Goal: Information Seeking & Learning: Learn about a topic

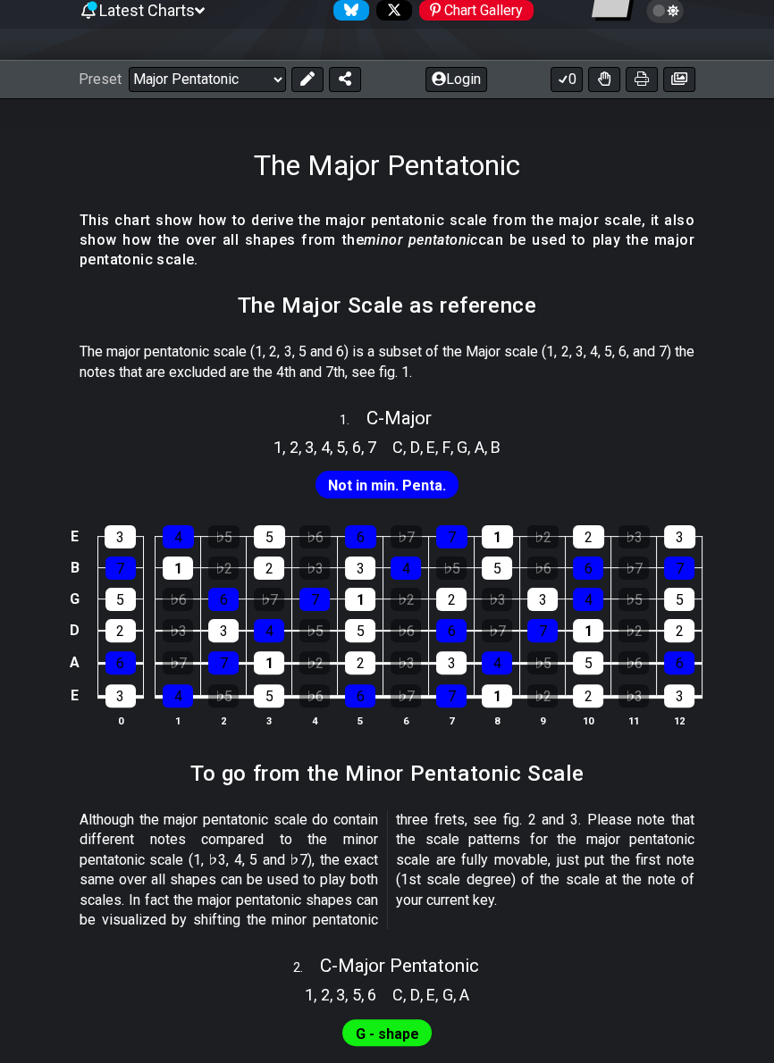
scroll to position [195, 0]
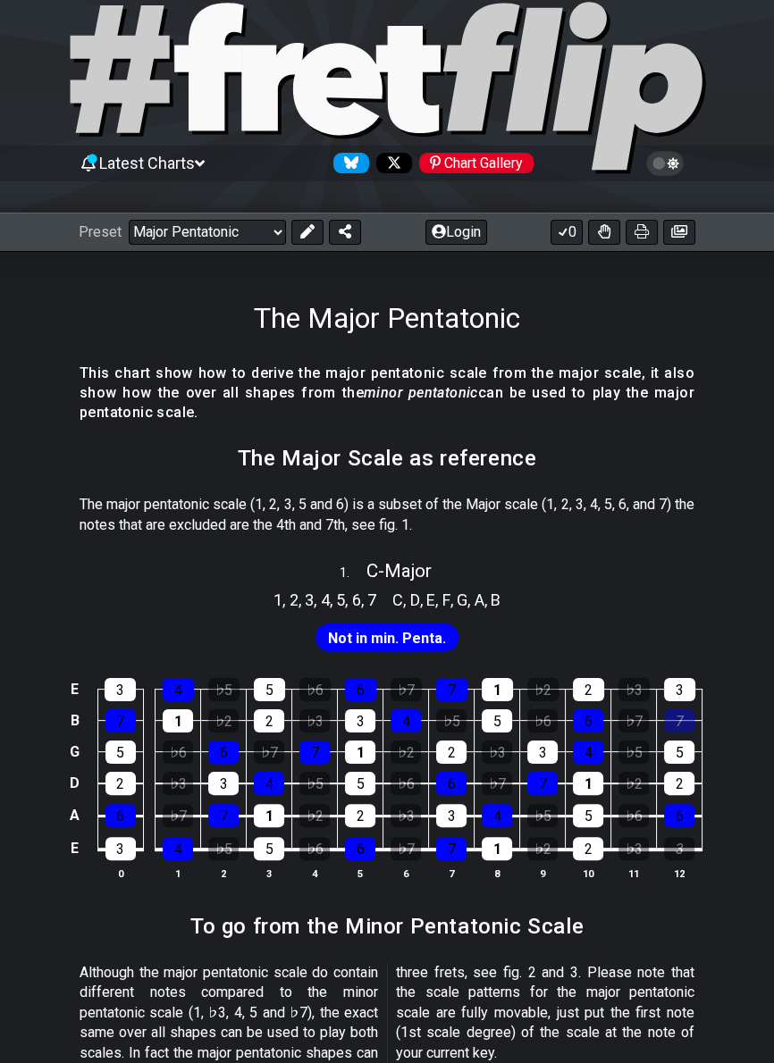
scroll to position [39, 0]
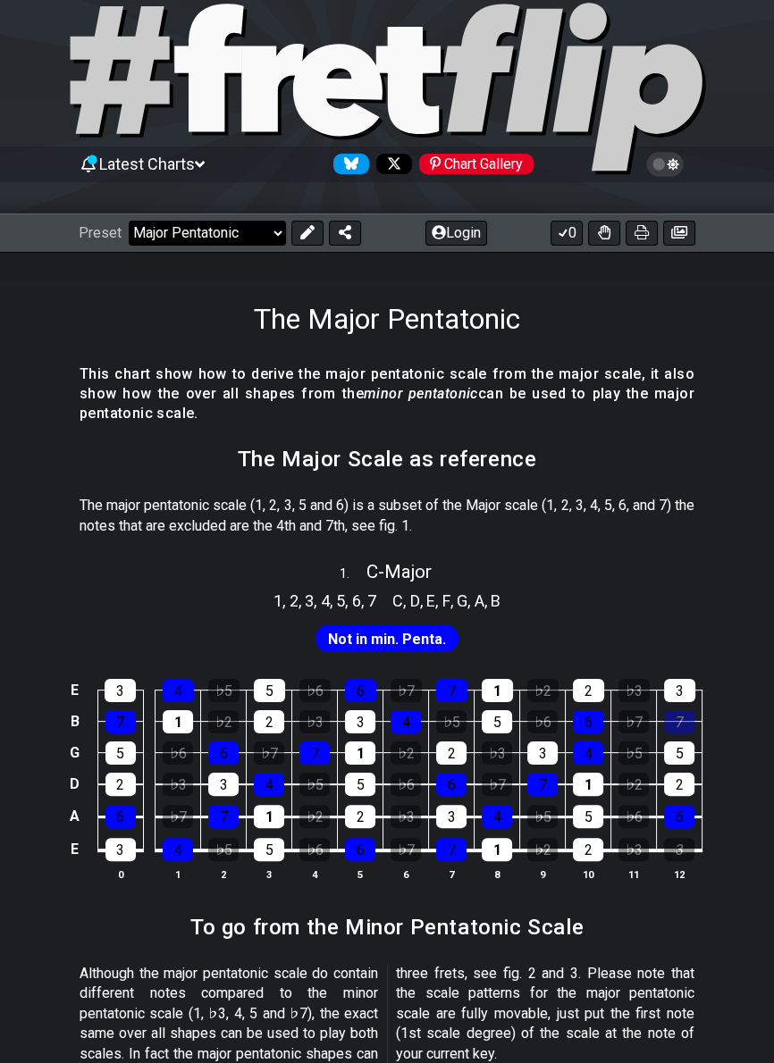
click at [262, 242] on select "Welcome to #fretflip! Initial Preset Custom Preset Minor Pentatonic Major Penta…" at bounding box center [207, 233] width 157 height 25
click at [129, 221] on select "Welcome to #fretflip! Initial Preset Custom Preset Minor Pentatonic Major Penta…" at bounding box center [207, 233] width 157 height 25
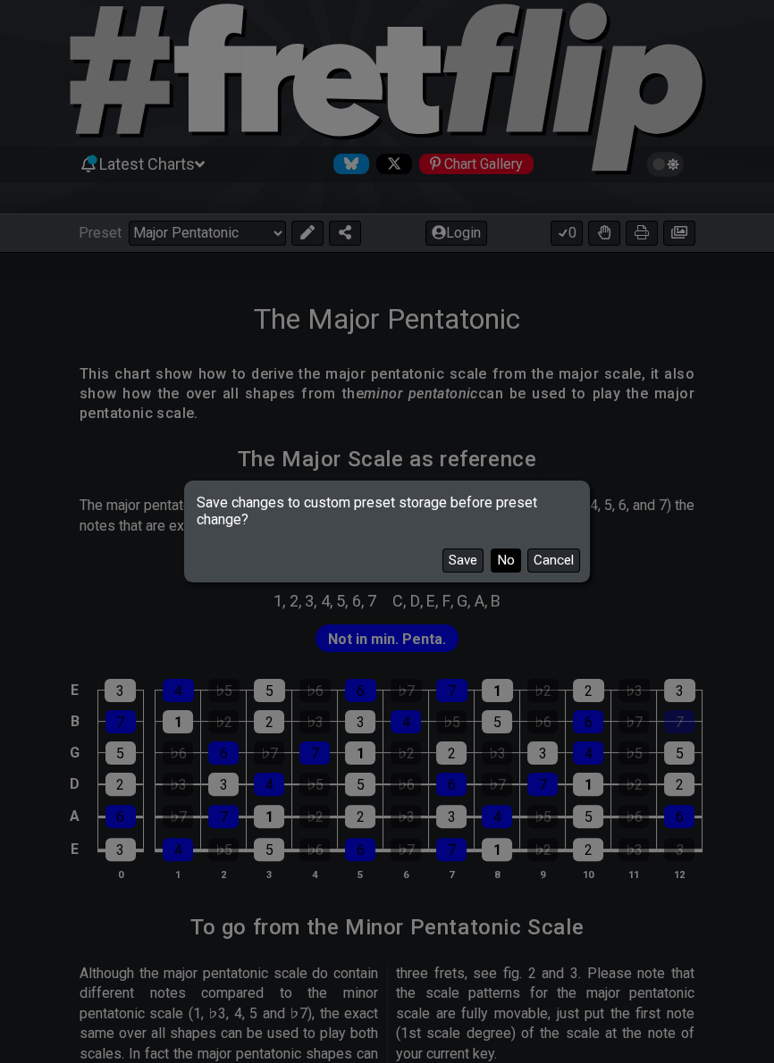
click at [509, 565] on button "No" at bounding box center [506, 561] width 30 height 24
select select "/3nps-caged-shapes"
select select "A"
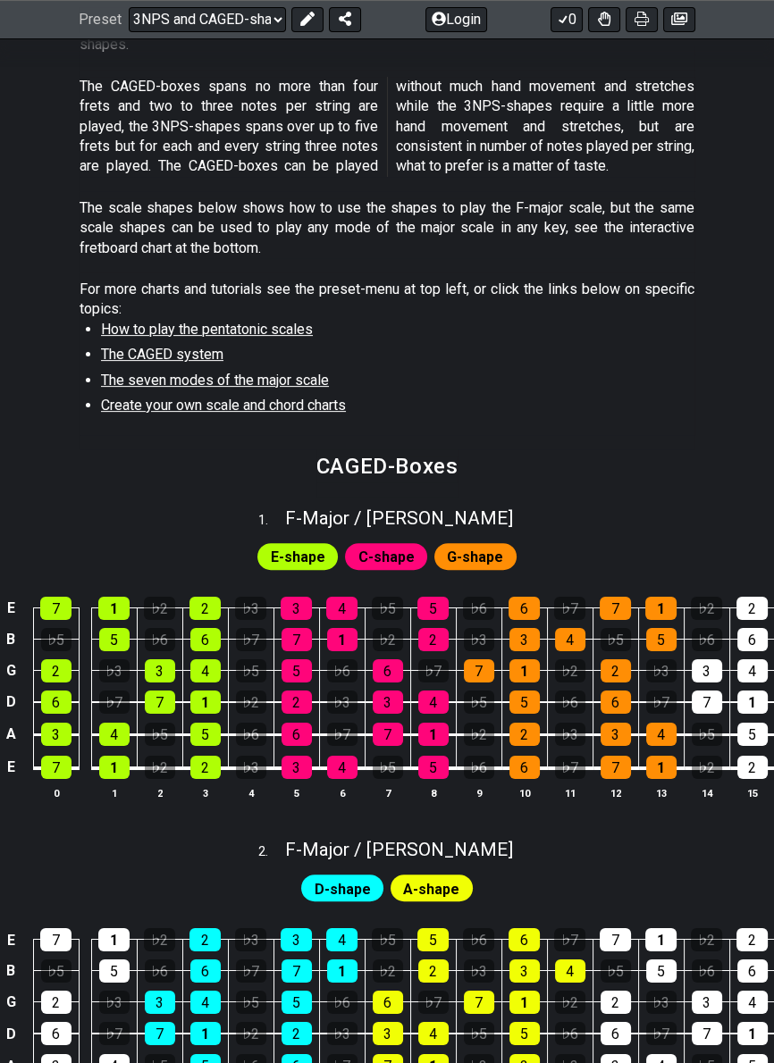
scroll to position [413, 0]
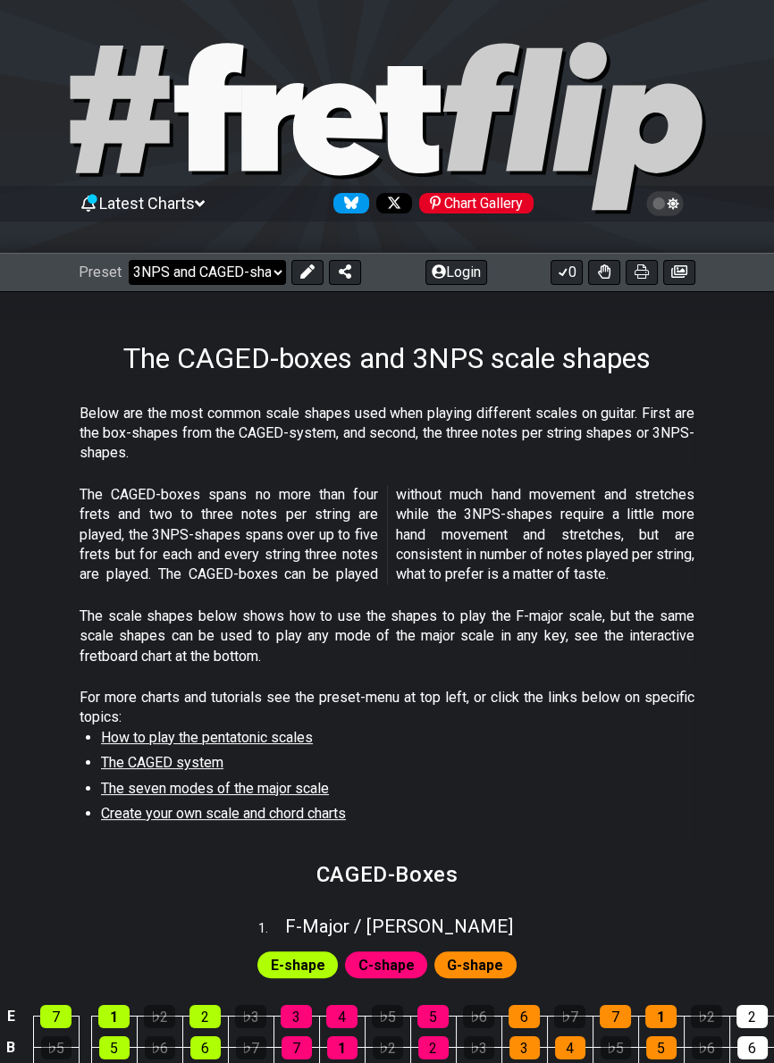
click at [262, 273] on select "Welcome to #fretflip! Initial Preset Custom Preset Minor Pentatonic Major Penta…" at bounding box center [207, 272] width 157 height 25
click at [129, 260] on select "Welcome to #fretflip! Initial Preset Custom Preset Minor Pentatonic Major Penta…" at bounding box center [207, 272] width 157 height 25
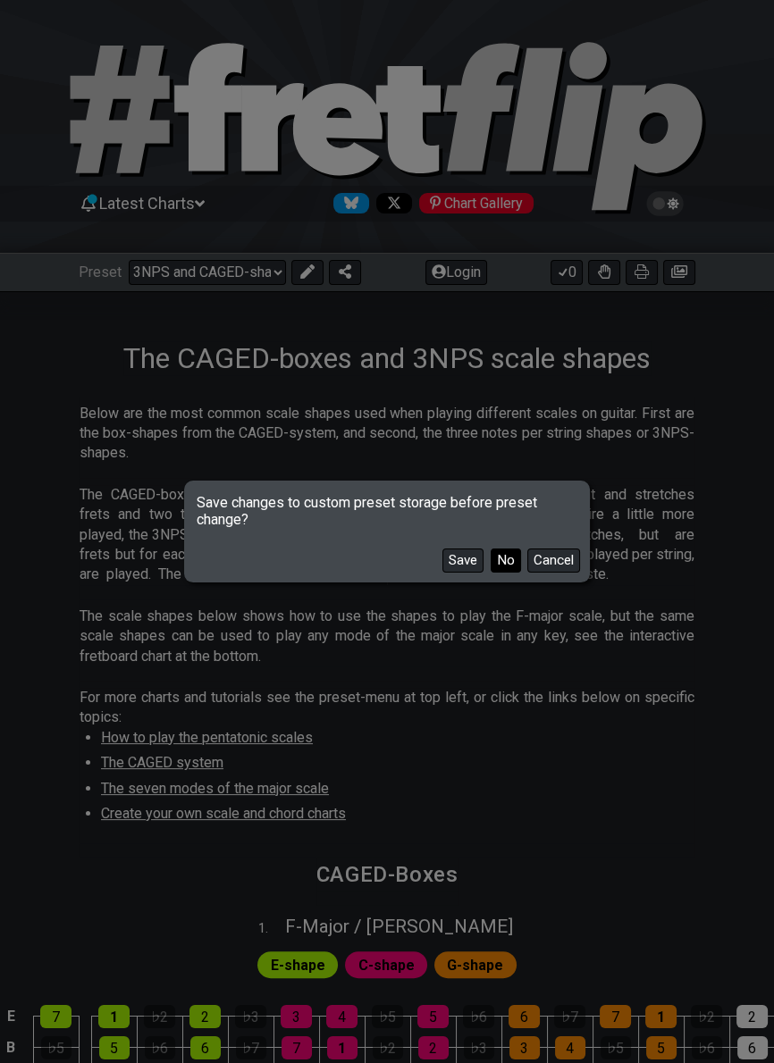
click at [502, 565] on button "No" at bounding box center [506, 561] width 30 height 24
select select "/minor-pentatonic"
select select "C"
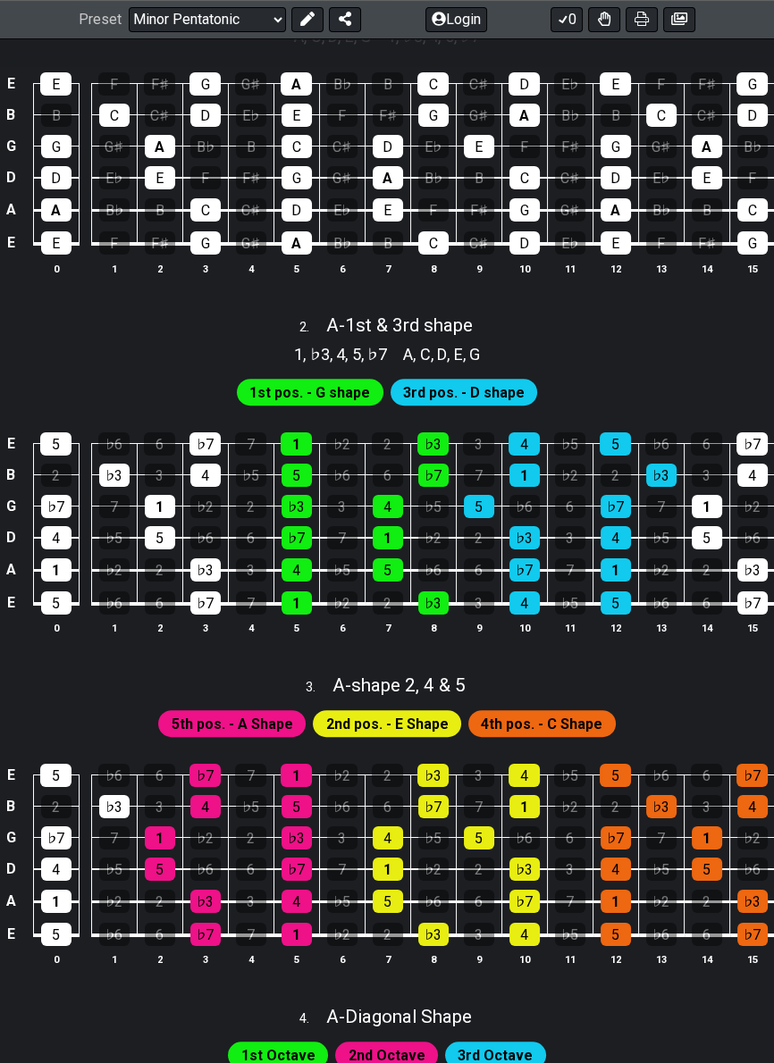
scroll to position [514, 0]
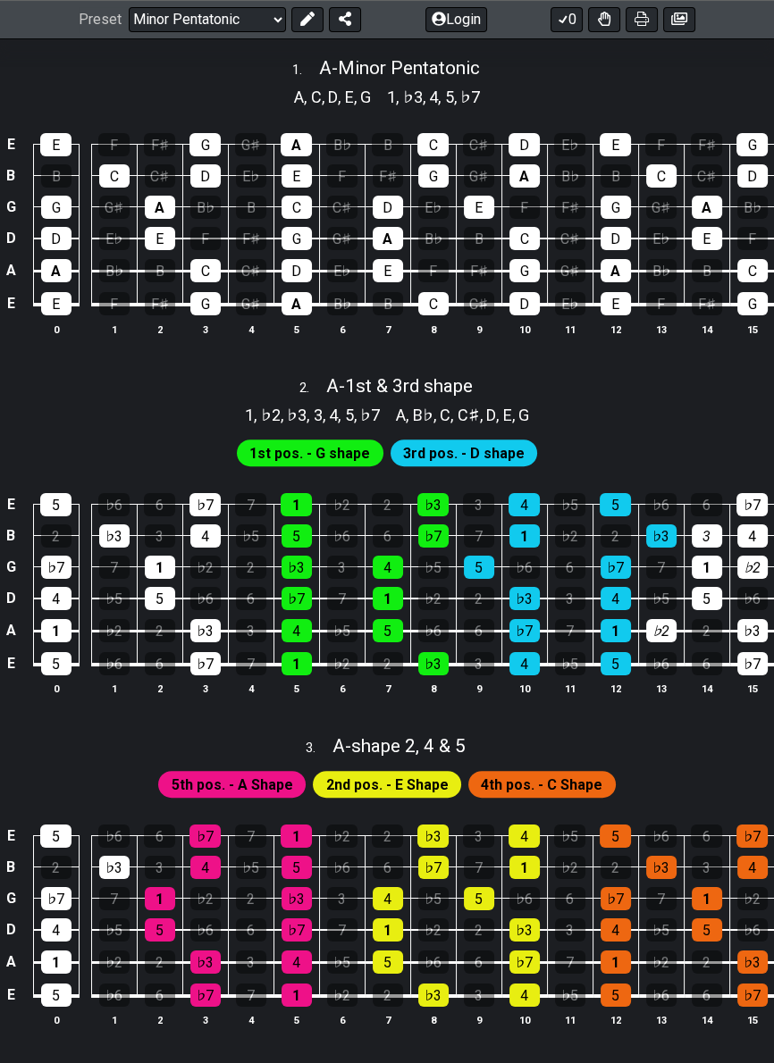
scroll to position [467, 0]
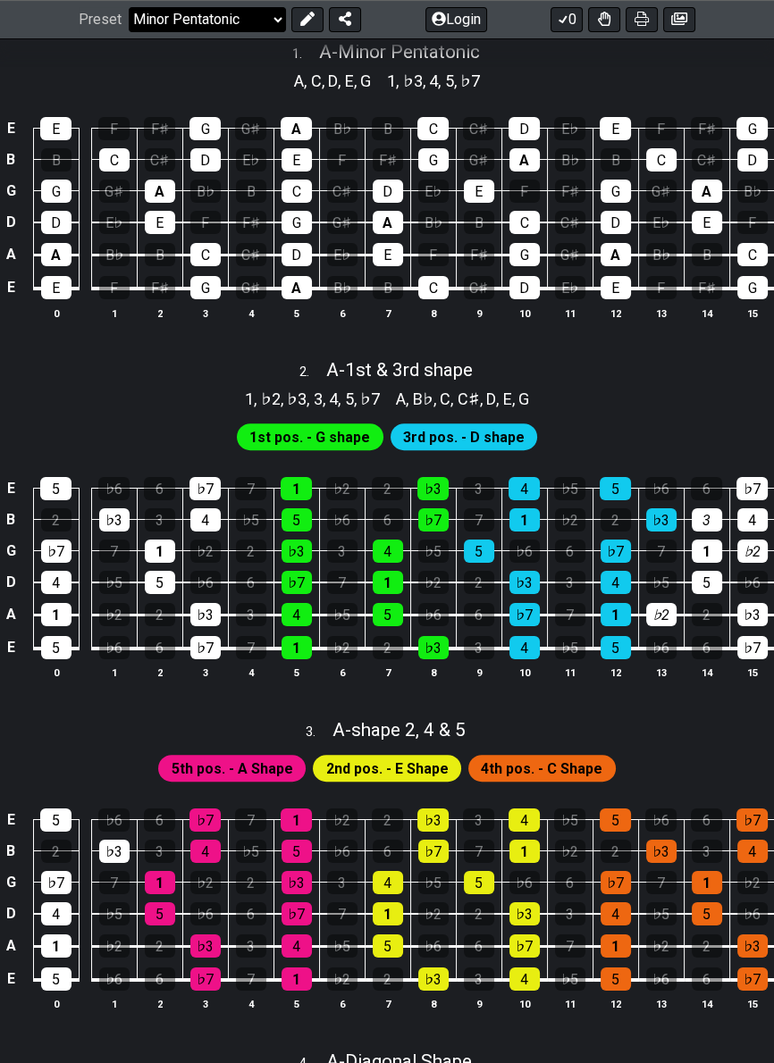
click at [261, 29] on select "Welcome to #fretflip! Initial Preset Custom Preset Minor Pentatonic Major Penta…" at bounding box center [207, 19] width 157 height 25
click at [129, 7] on select "Welcome to #fretflip! Initial Preset Custom Preset Minor Pentatonic Major Penta…" at bounding box center [207, 19] width 157 height 25
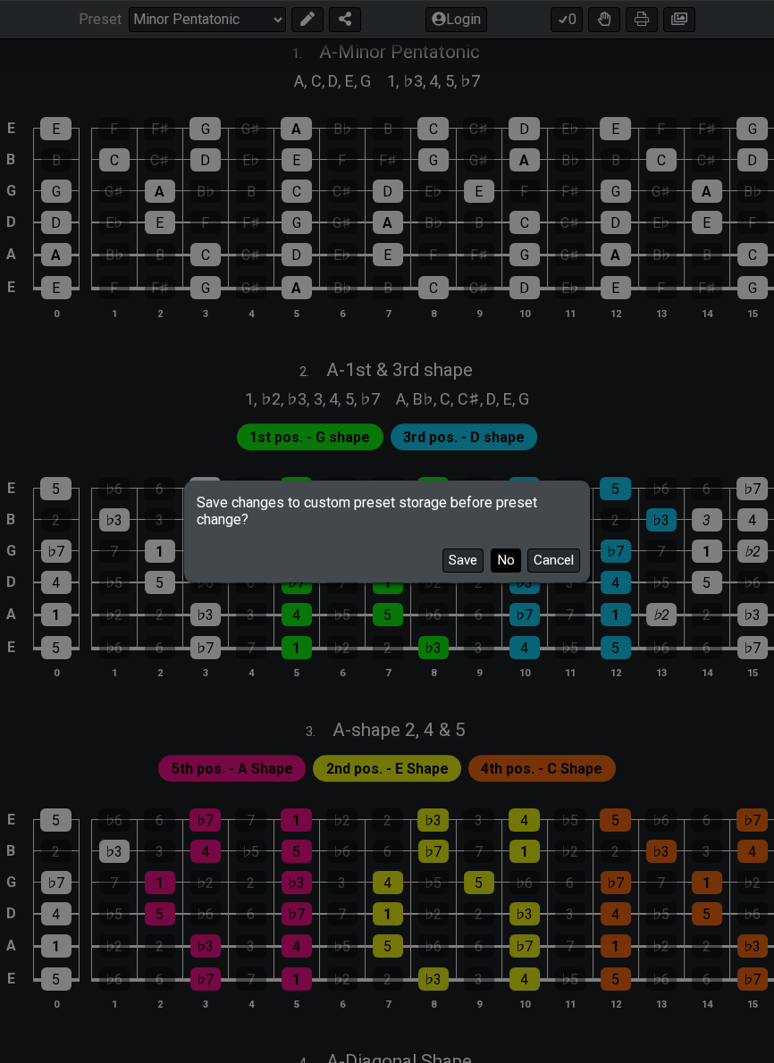
click at [509, 562] on button "No" at bounding box center [506, 561] width 30 height 24
select select "/major-pentatonic"
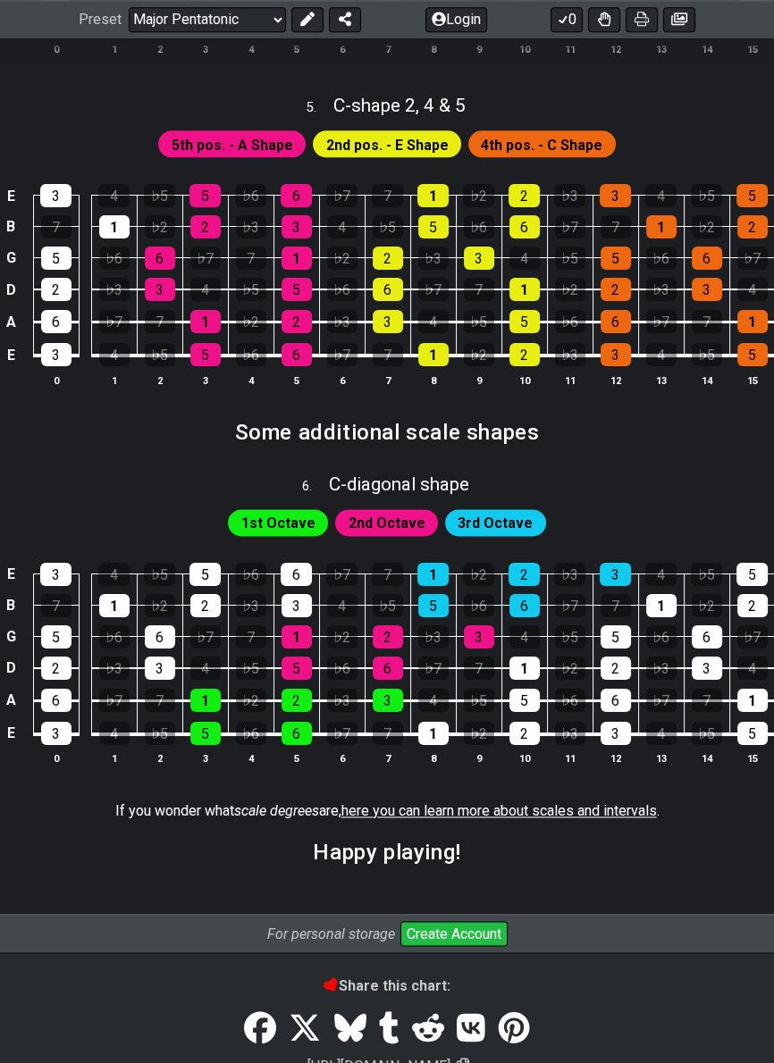
scroll to position [2127, 0]
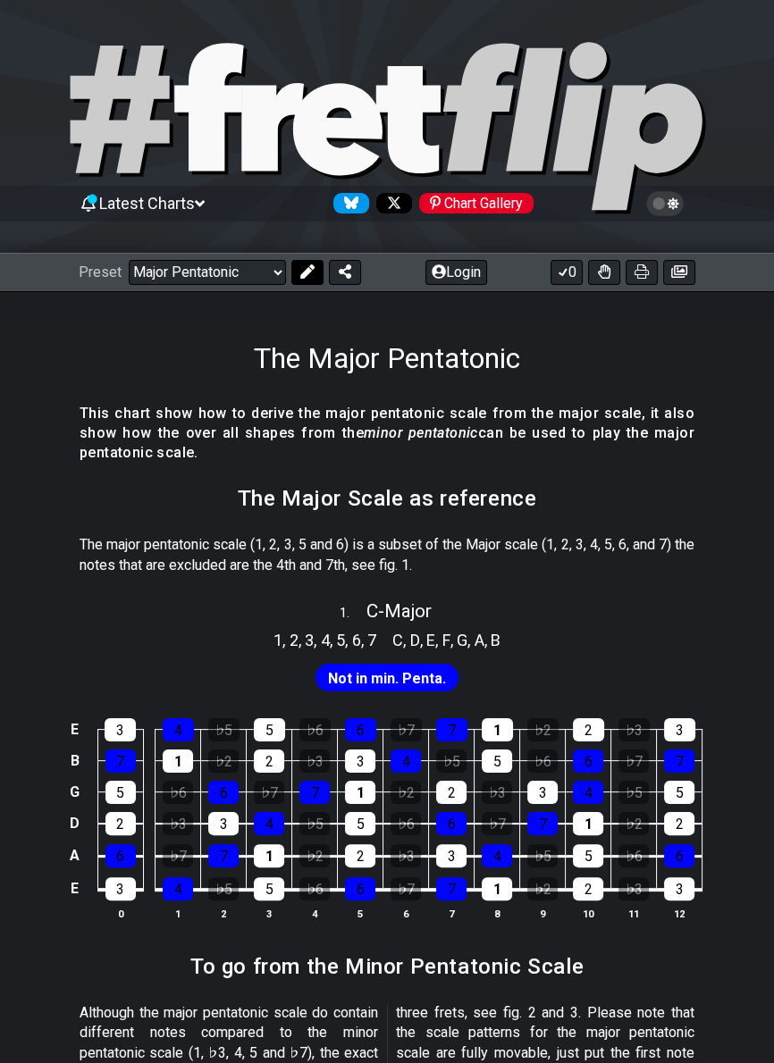
click at [312, 280] on button at bounding box center [307, 272] width 32 height 25
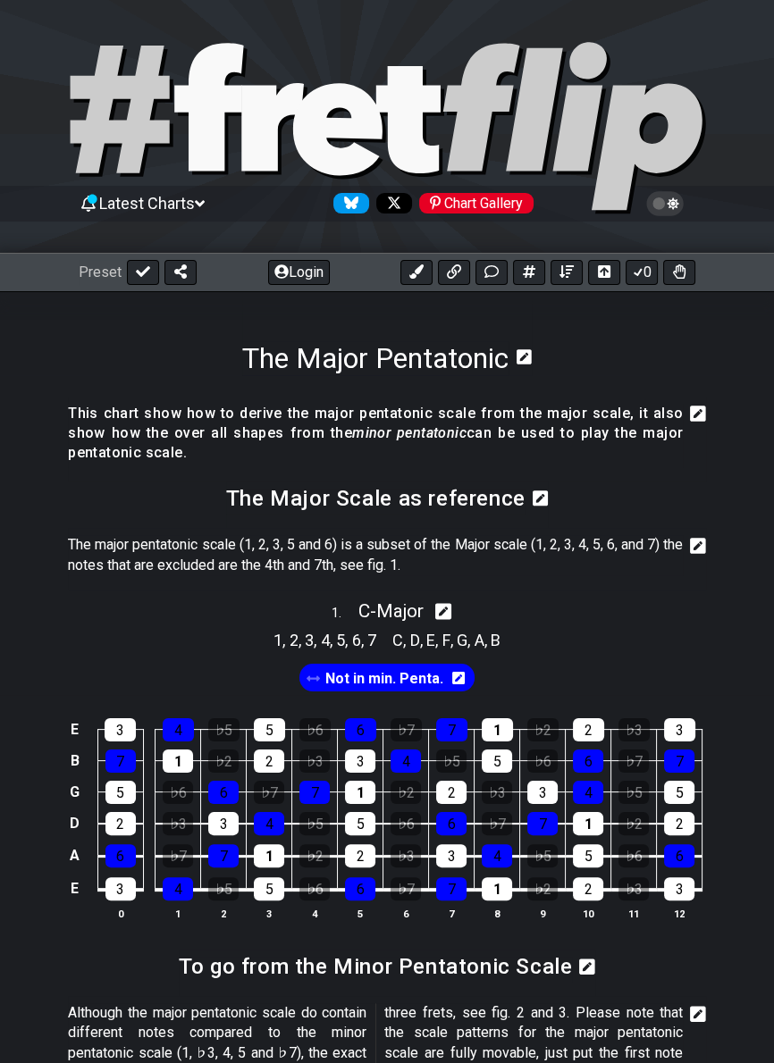
click at [685, 774] on td "5" at bounding box center [680, 776] width 46 height 31
click at [642, 761] on div "♭7" at bounding box center [633, 761] width 30 height 23
click at [647, 769] on div "♭7" at bounding box center [633, 761] width 30 height 23
click at [693, 765] on div "7" at bounding box center [679, 761] width 30 height 23
click at [692, 765] on div "7" at bounding box center [679, 761] width 30 height 23
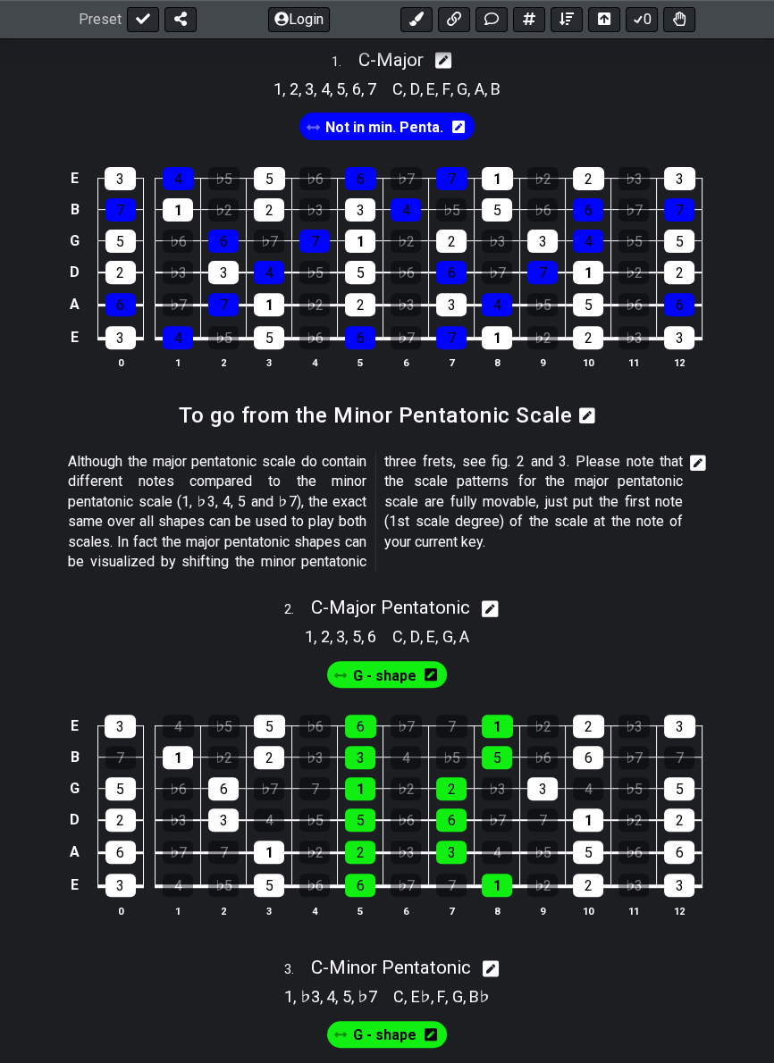
scroll to position [554, 0]
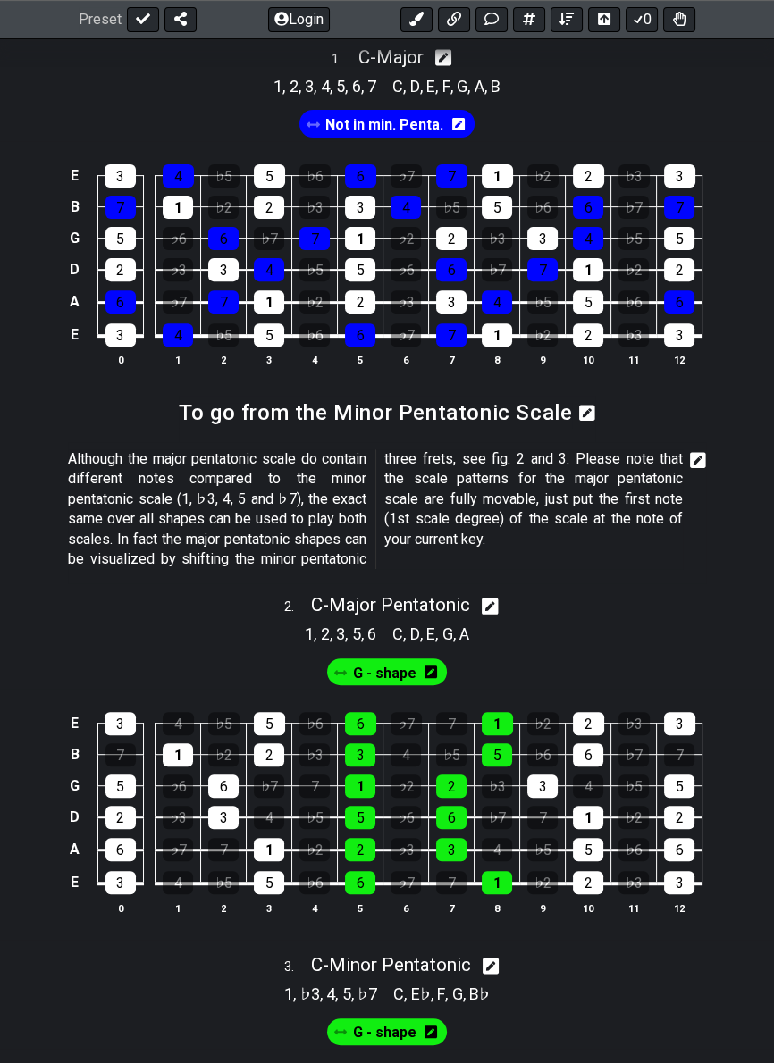
click at [425, 677] on icon at bounding box center [430, 672] width 13 height 14
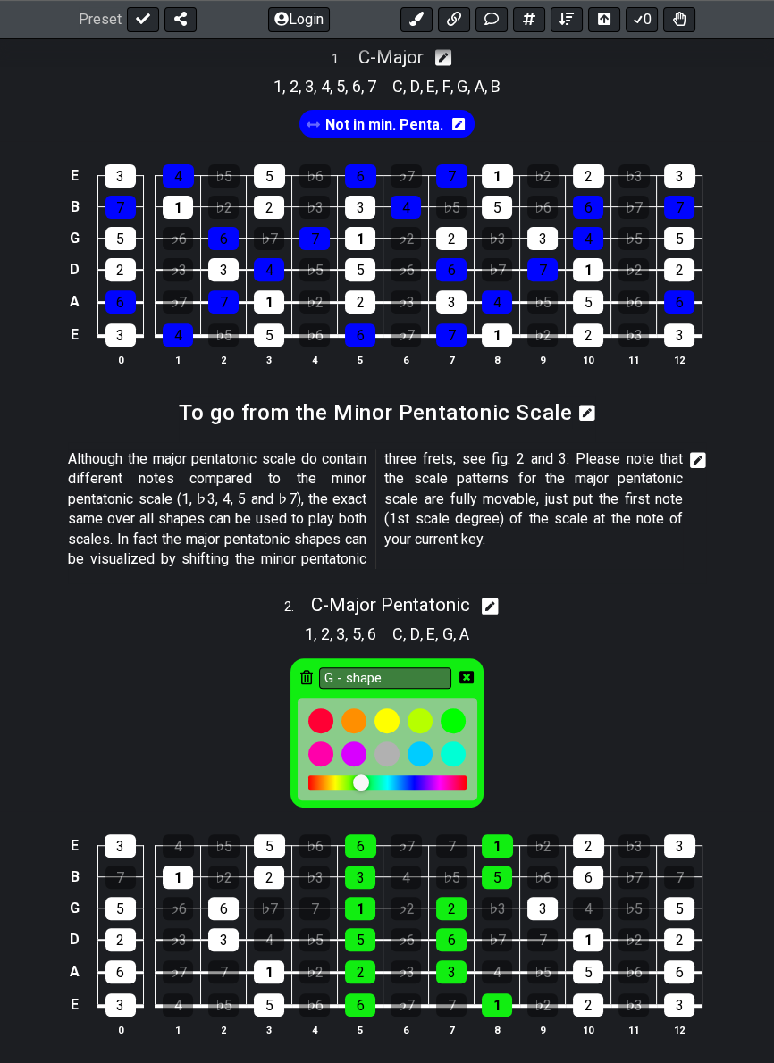
click at [450, 755] on div at bounding box center [453, 754] width 25 height 25
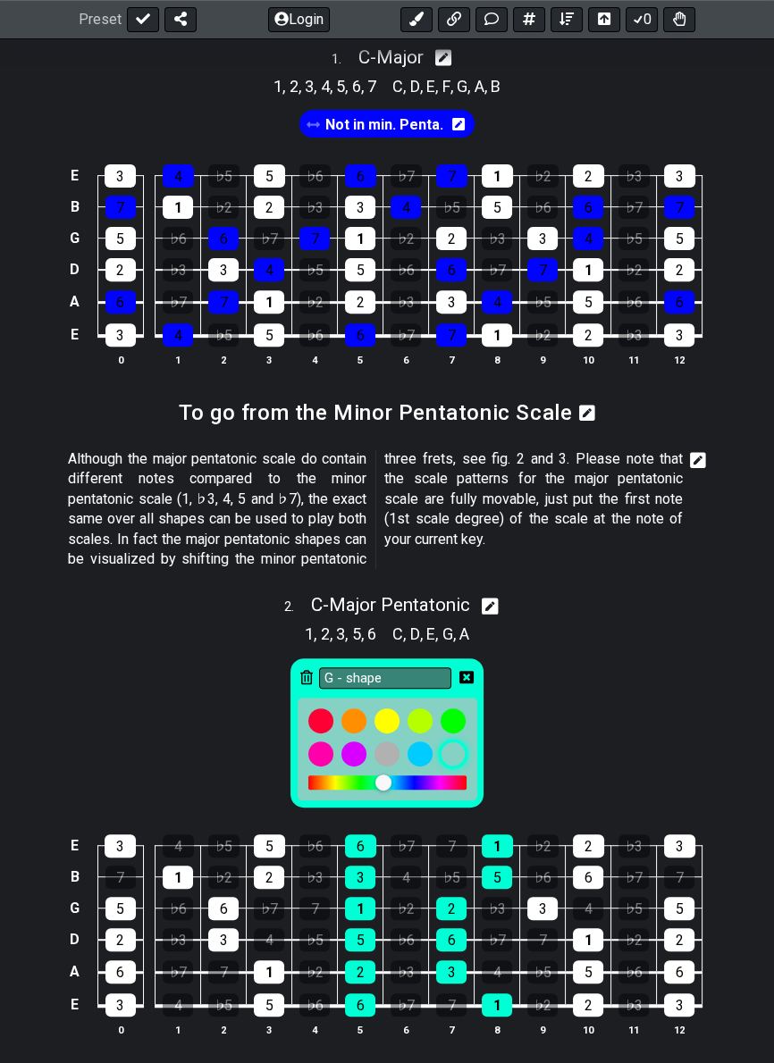
click at [590, 751] on div "G - shape" at bounding box center [387, 728] width 774 height 165
click at [471, 676] on icon at bounding box center [466, 677] width 14 height 13
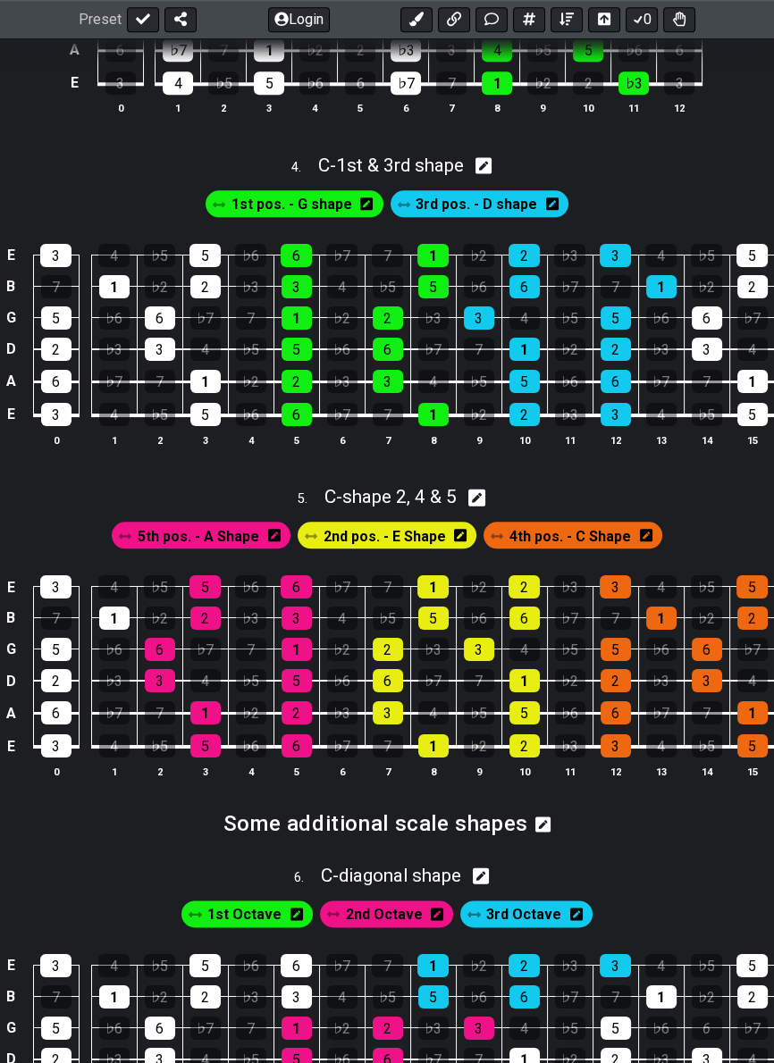
scroll to position [1714, 0]
click at [492, 502] on div "5 . C - shape 2, 4 & 5" at bounding box center [387, 492] width 774 height 34
select select "C"
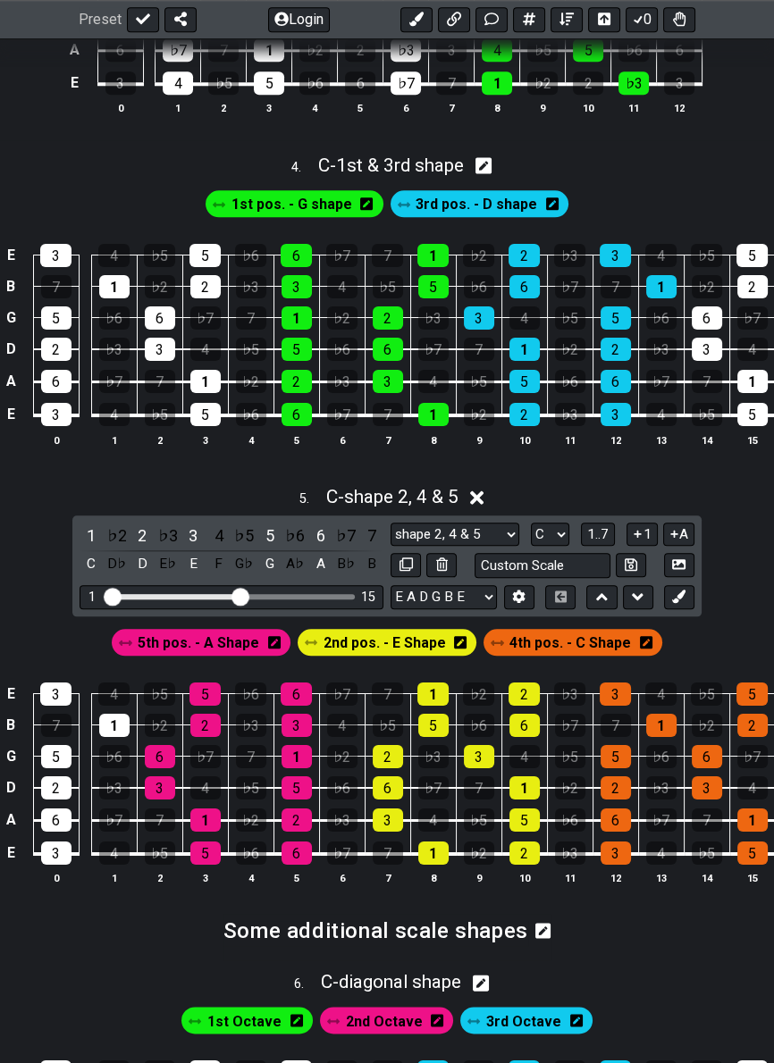
click at [608, 544] on button "1..7" at bounding box center [598, 535] width 34 height 24
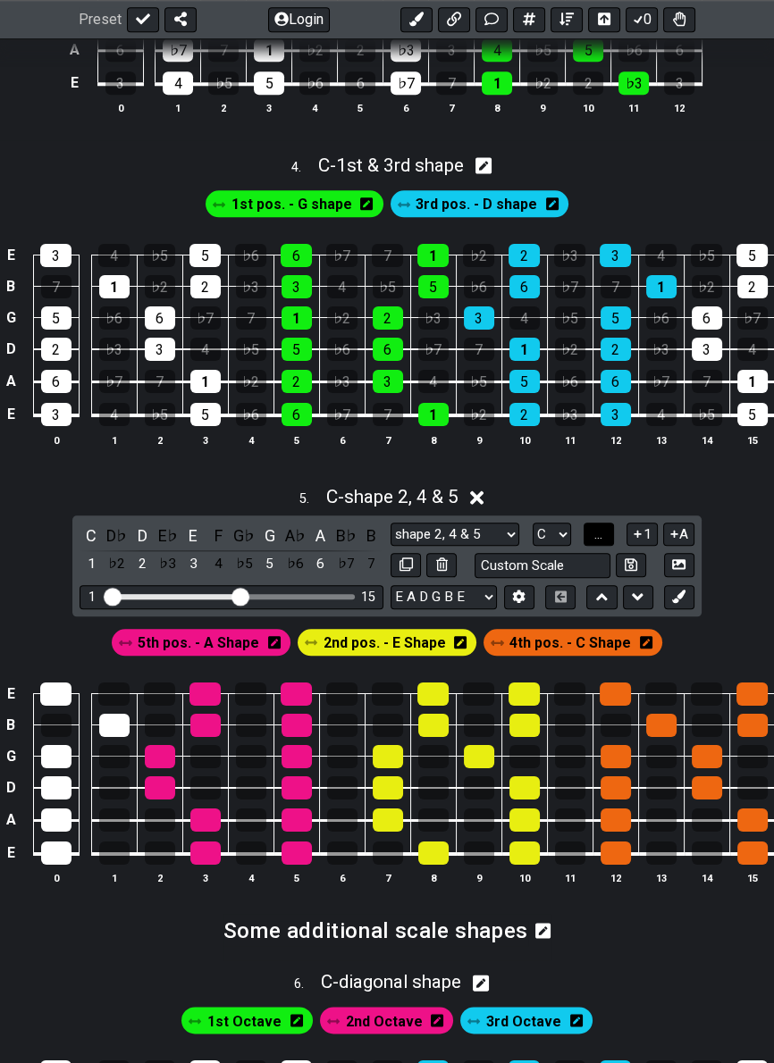
click at [601, 541] on span "..." at bounding box center [598, 534] width 8 height 16
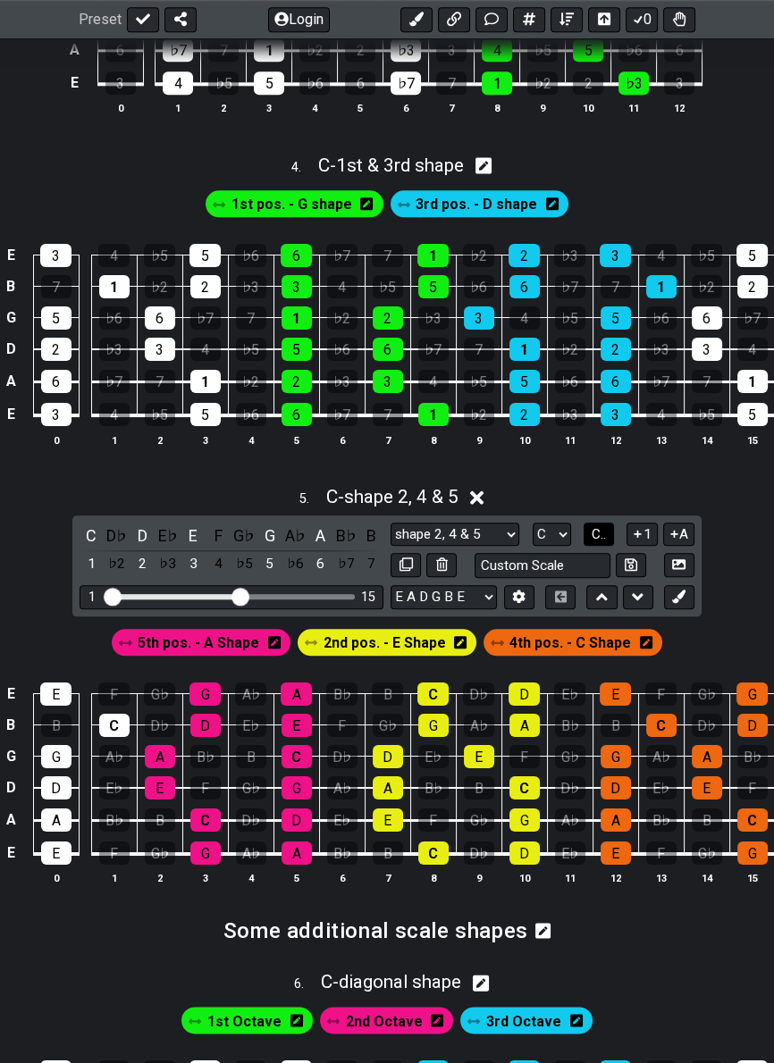
click at [600, 542] on button "C.." at bounding box center [599, 535] width 30 height 24
click at [600, 542] on button "1..7" at bounding box center [598, 535] width 34 height 24
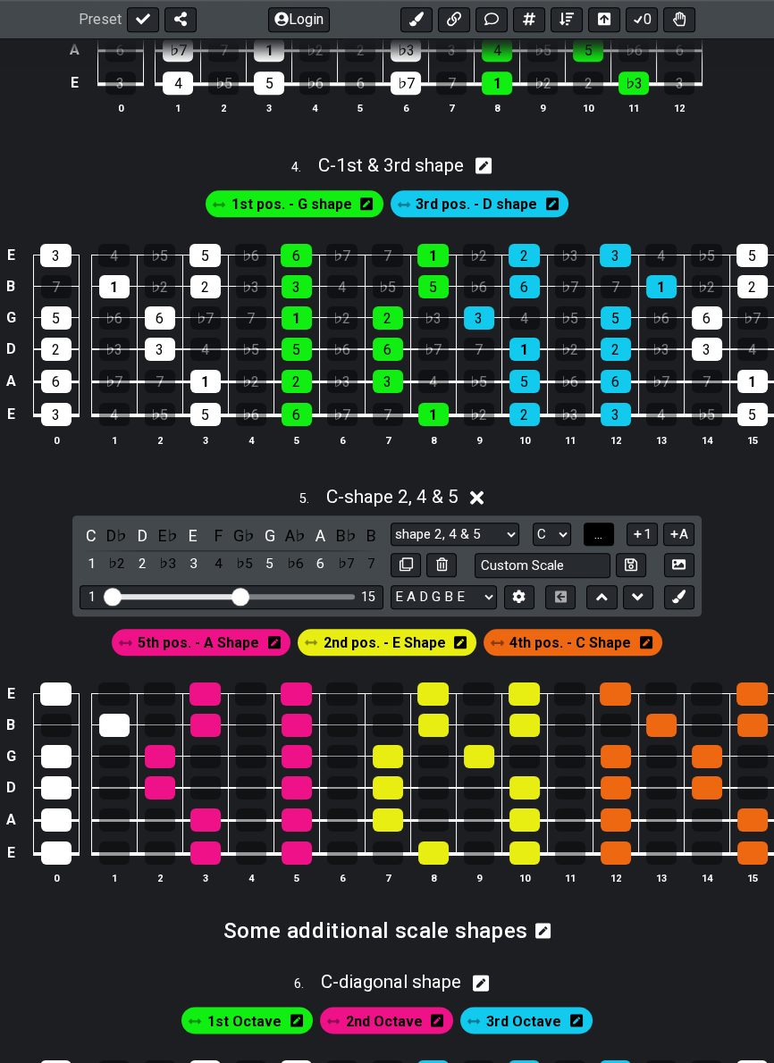
click at [605, 542] on button "..." at bounding box center [599, 535] width 30 height 24
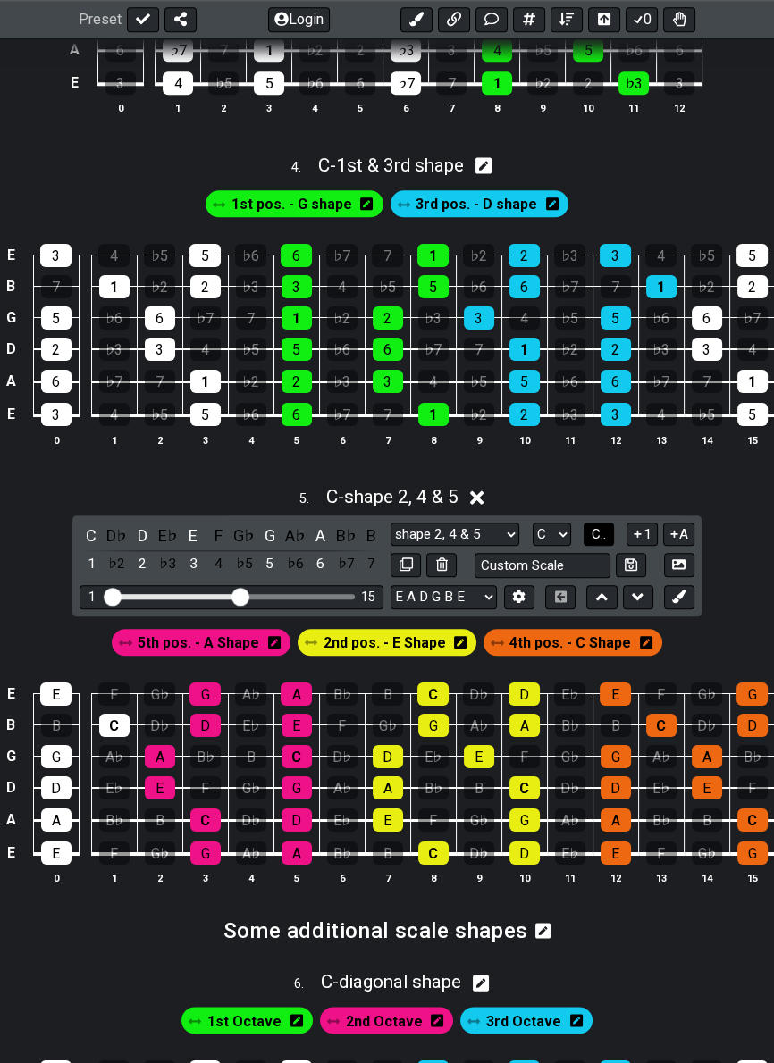
click at [600, 539] on span "C.." at bounding box center [599, 534] width 14 height 16
click at [554, 541] on select "A♭ A A♯ B♭ B C C♯ D♭ D D♯ E♭ E F F♯ G♭ G G♯" at bounding box center [550, 535] width 38 height 24
click at [630, 486] on div "5 . C - shape 2, 4 & 5" at bounding box center [387, 492] width 774 height 34
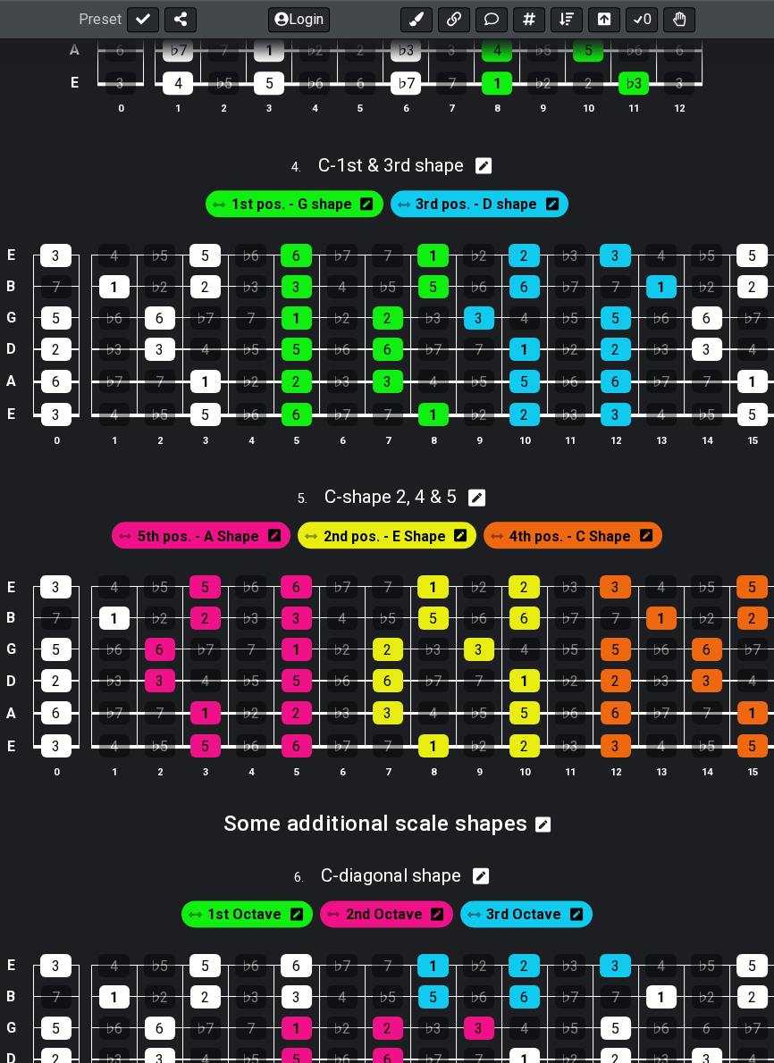
click at [475, 493] on icon at bounding box center [476, 498] width 17 height 17
select select "C"
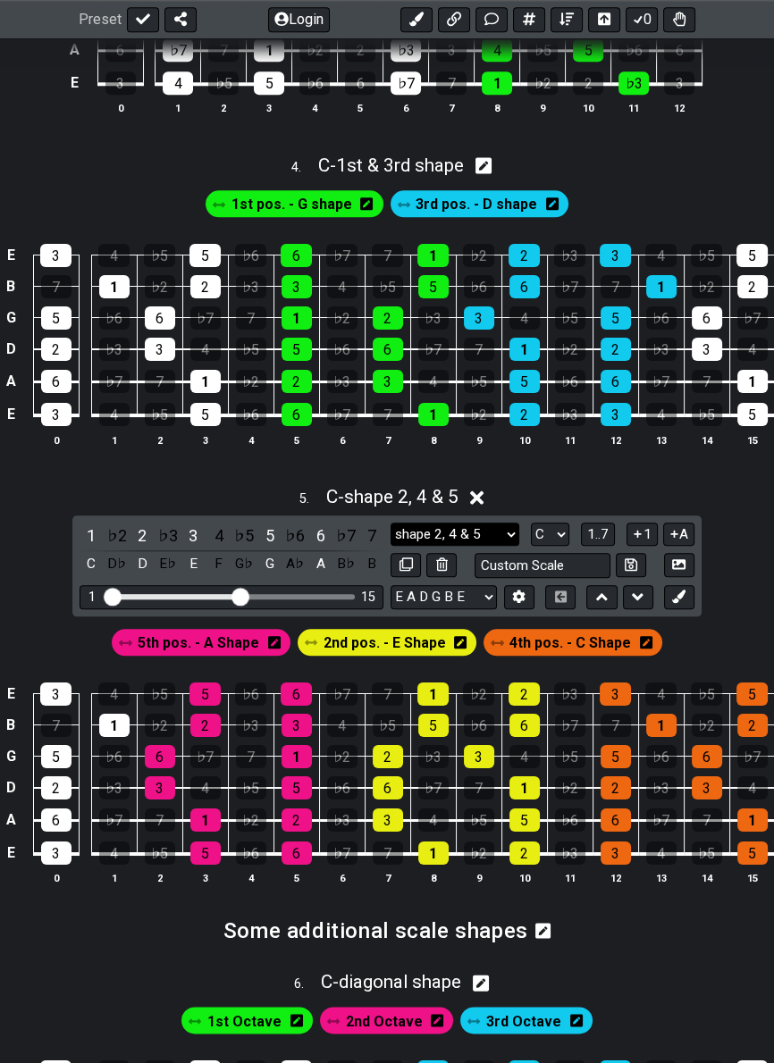
click at [507, 541] on select "shape 2, 4 & 5 shape 2, 4 & 5 Minor Pentatonic Major Pentatonic Minor Blues Maj…" at bounding box center [455, 535] width 129 height 24
select select "Major Pentatonic"
click at [391, 523] on select "shape 2, 4 & 5 shape 2, 4 & 5 Minor Pentatonic Major Pentatonic Minor Blues Maj…" at bounding box center [455, 535] width 129 height 24
click at [477, 212] on span "3rd pos. - D shape" at bounding box center [477, 204] width 122 height 26
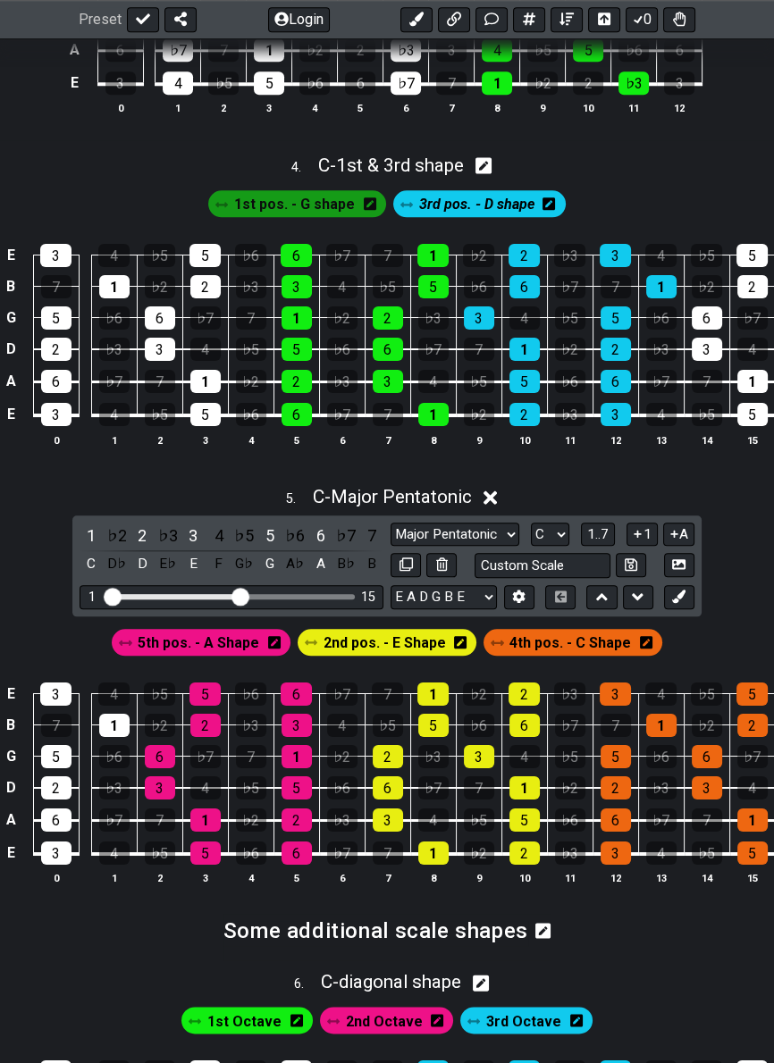
click at [736, 521] on div "5 . C - Major Pentatonic 1 ♭2 2 ♭3 3 4 ♭5 5 ♭6 6 ♭7 7 C D♭ D E♭ E F G♭ G A♭ A B…" at bounding box center [387, 692] width 774 height 435
click at [734, 525] on div "5 . C - Major Pentatonic 1 ♭2 2 ♭3 3 4 ♭5 5 ♭6 6 ♭7 7 C D♭ D E♭ E F G♭ G A♭ A B…" at bounding box center [387, 692] width 774 height 435
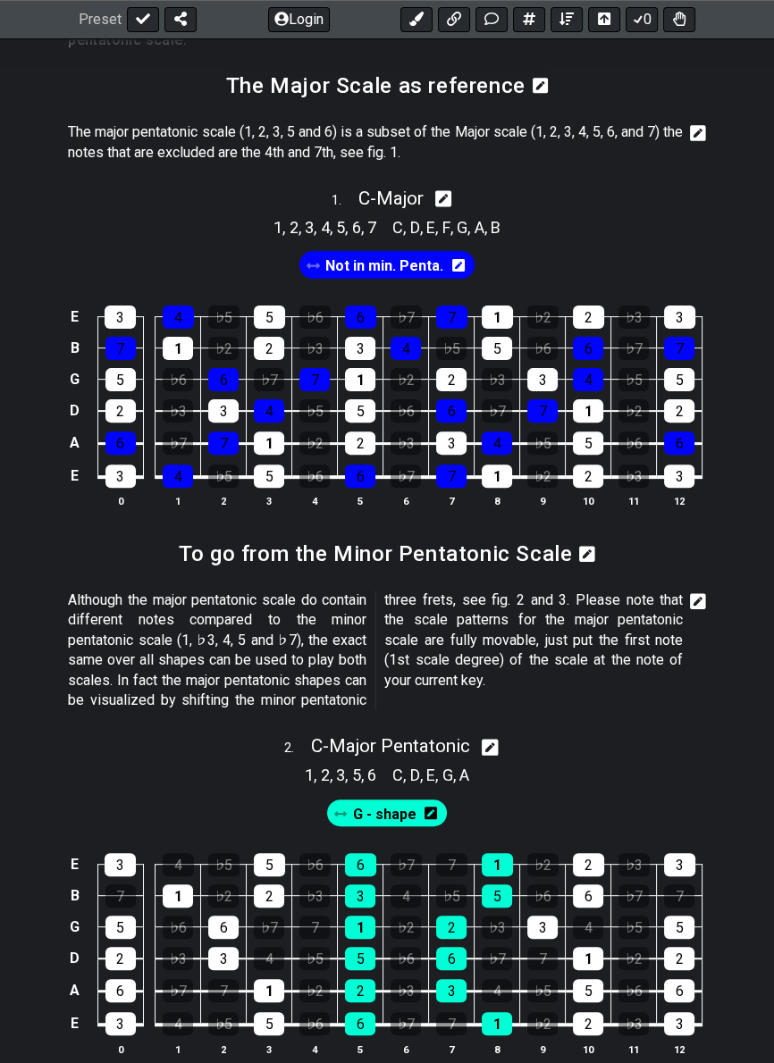
scroll to position [0, 0]
